Goal: Find specific page/section: Find specific page/section

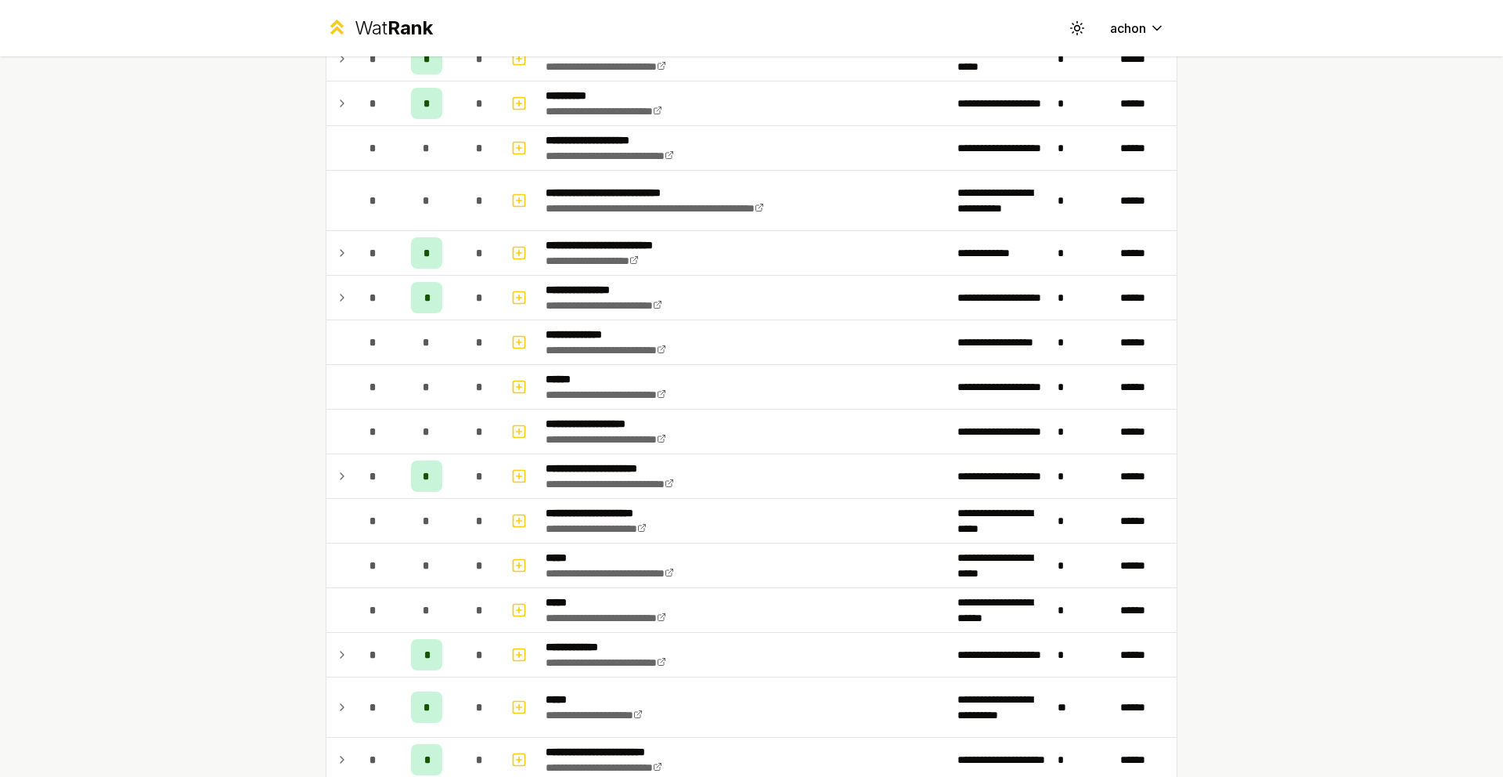
scroll to position [767, 0]
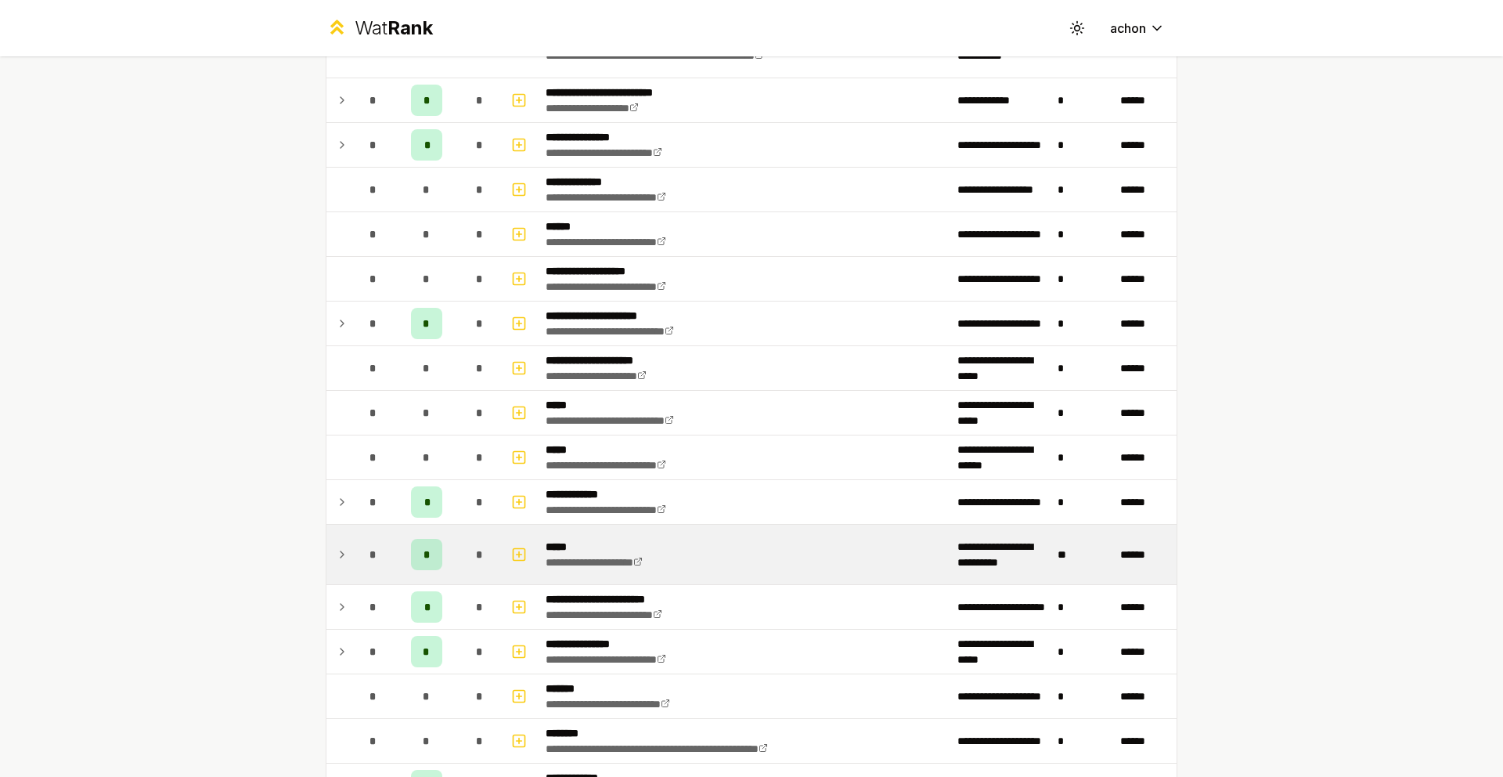
click at [351, 550] on td "*" at bounding box center [373, 553] width 44 height 59
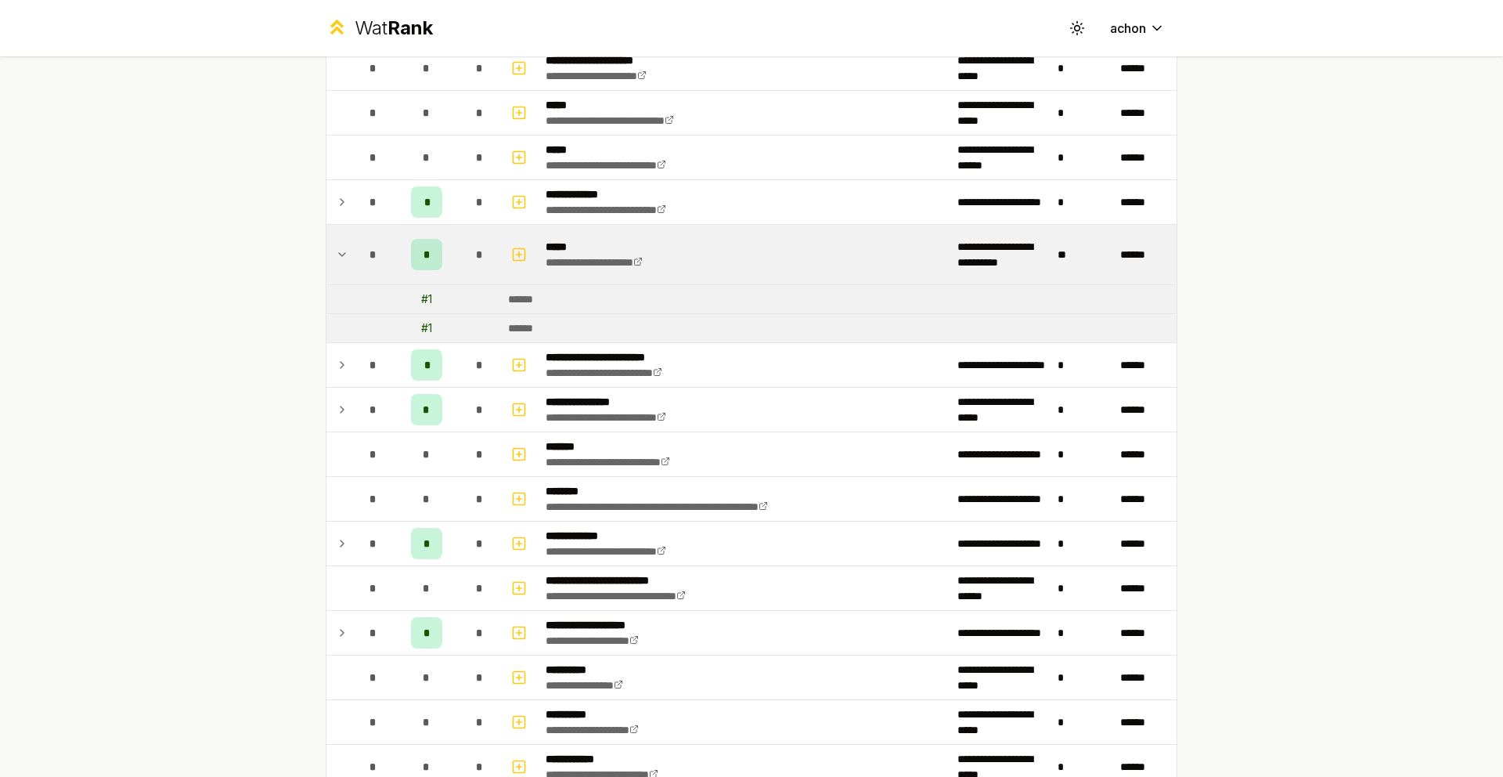
scroll to position [1076, 0]
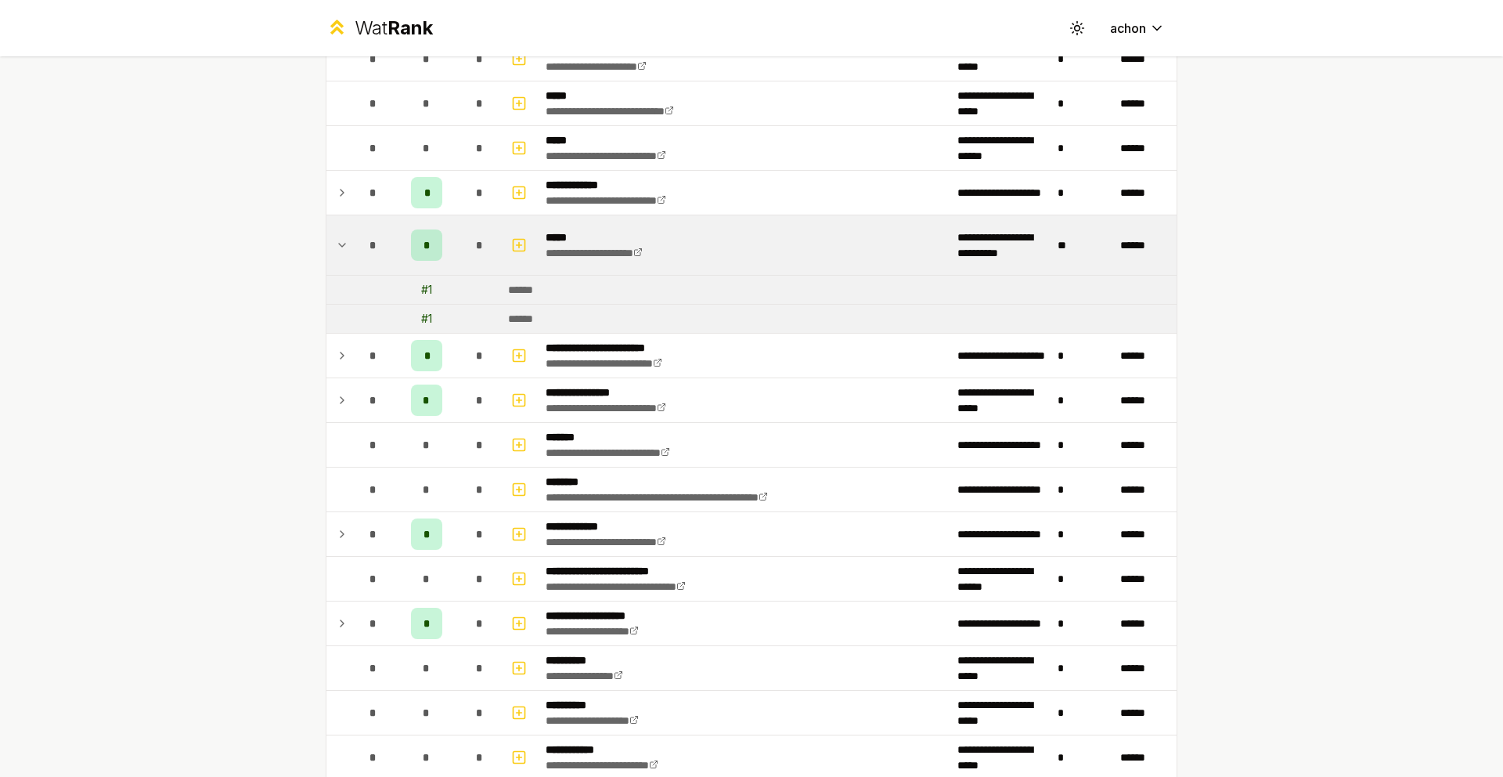
click at [336, 243] on icon at bounding box center [342, 245] width 13 height 19
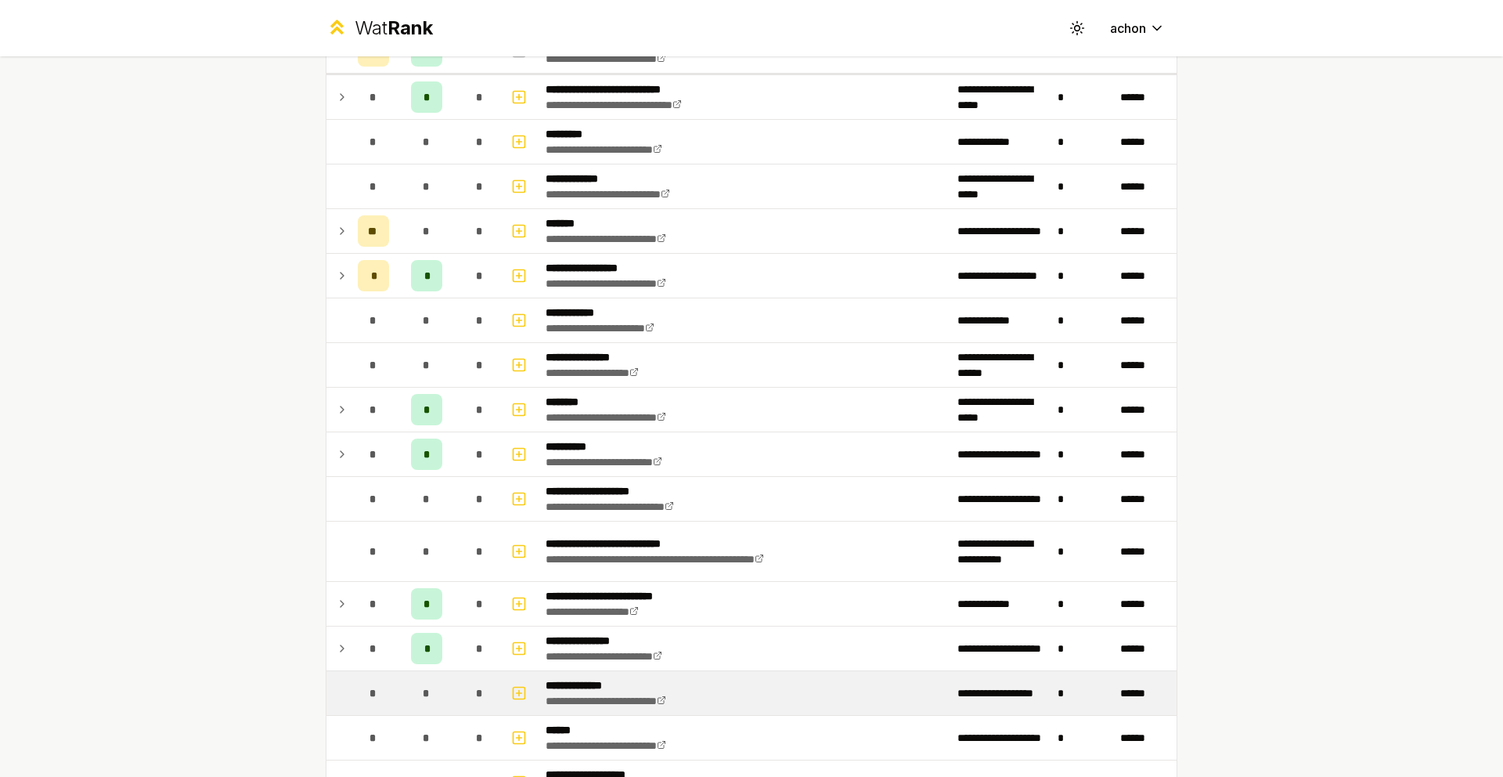
scroll to position [633, 0]
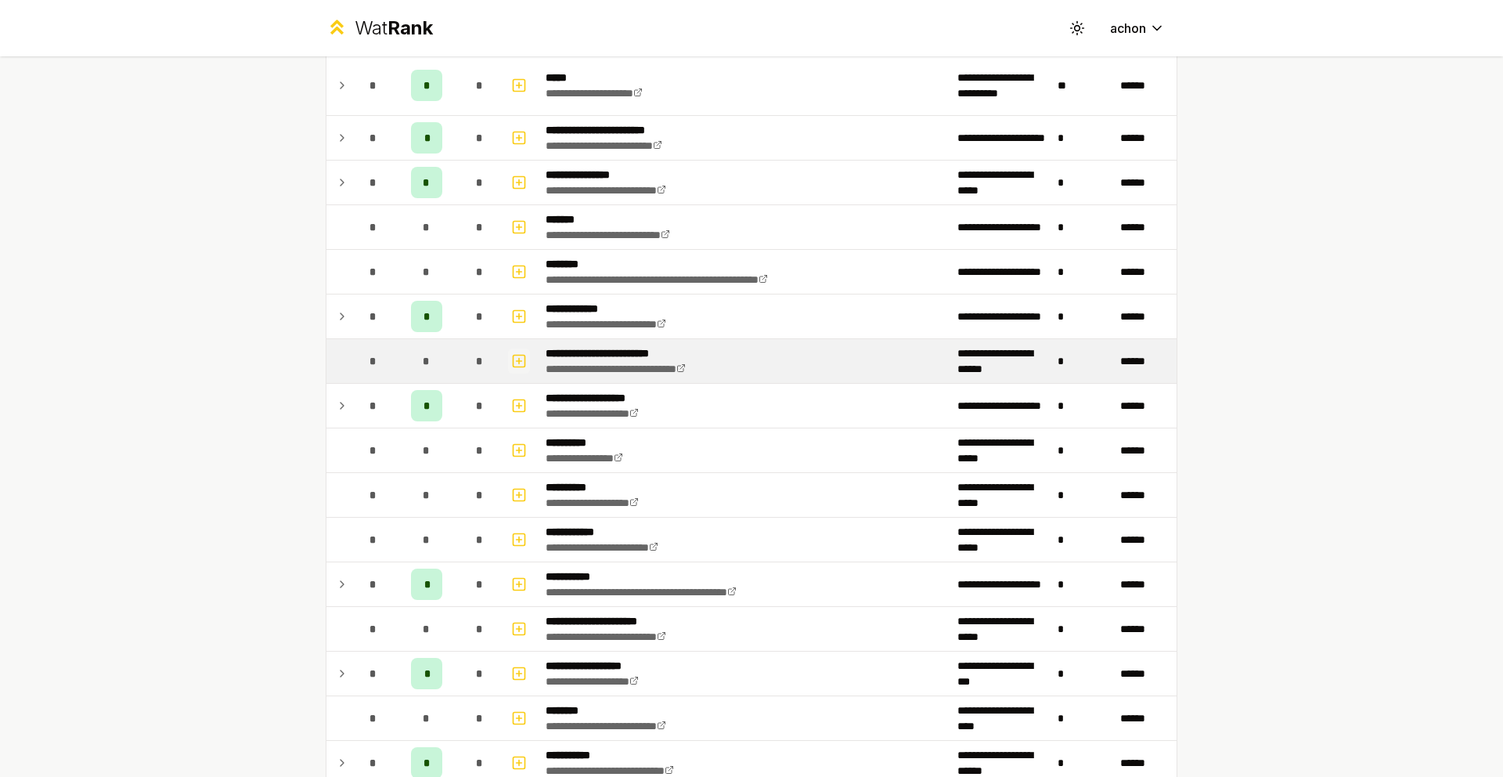
scroll to position [1239, 0]
